Goal: Check status: Check status

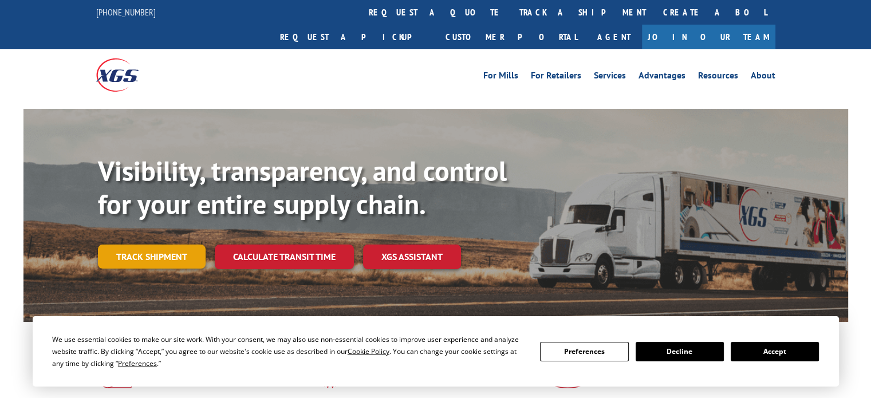
click at [112, 245] on link "Track shipment" at bounding box center [152, 257] width 108 height 24
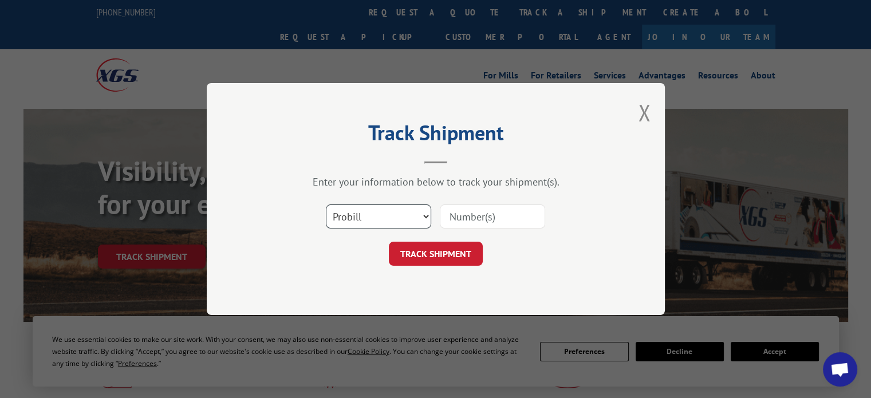
click at [407, 216] on select "Select category... Probill BOL PO" at bounding box center [378, 216] width 105 height 24
select select "bol"
click at [326, 204] on select "Select category... Probill BOL PO" at bounding box center [378, 216] width 105 height 24
paste input "5181763"
type input "5181763"
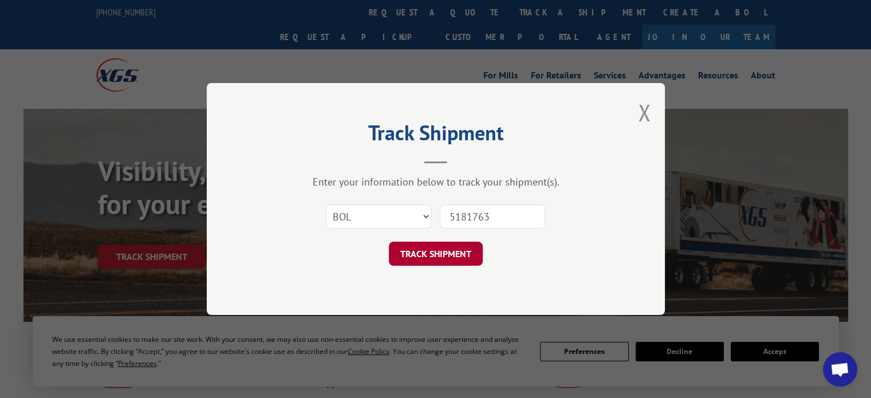
click at [458, 257] on button "TRACK SHIPMENT" at bounding box center [436, 254] width 94 height 24
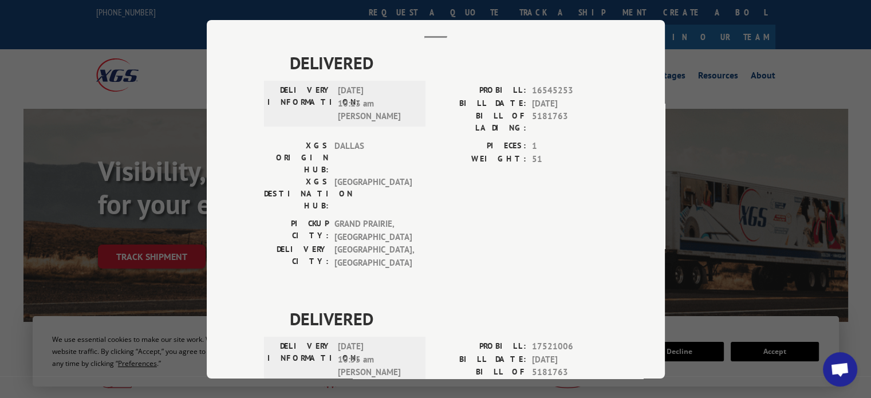
scroll to position [42, 0]
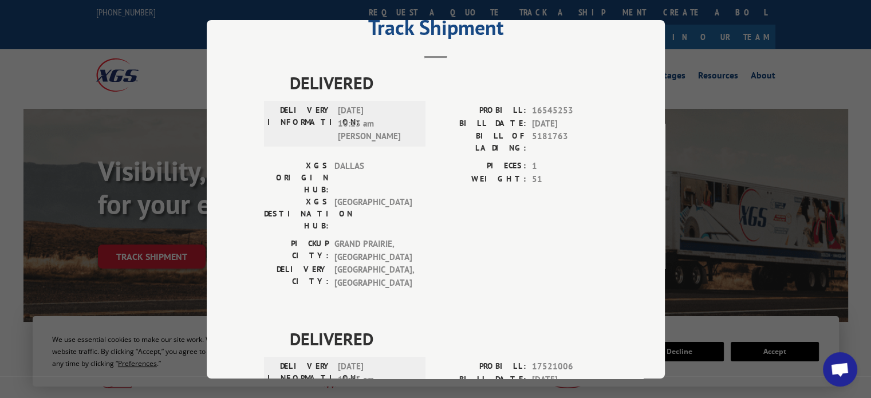
click at [754, 40] on div "Track Shipment DELIVERED DELIVERY INFORMATION: [DATE] 10:13 am [PERSON_NAME]: 1…" at bounding box center [435, 199] width 871 height 398
